Goal: Task Accomplishment & Management: Manage account settings

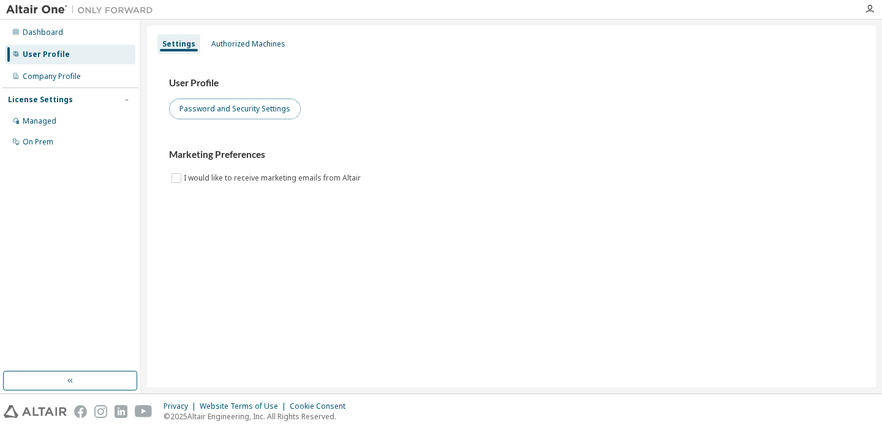
click at [276, 113] on button "Password and Security Settings" at bounding box center [235, 109] width 132 height 21
